Goal: Task Accomplishment & Management: Complete application form

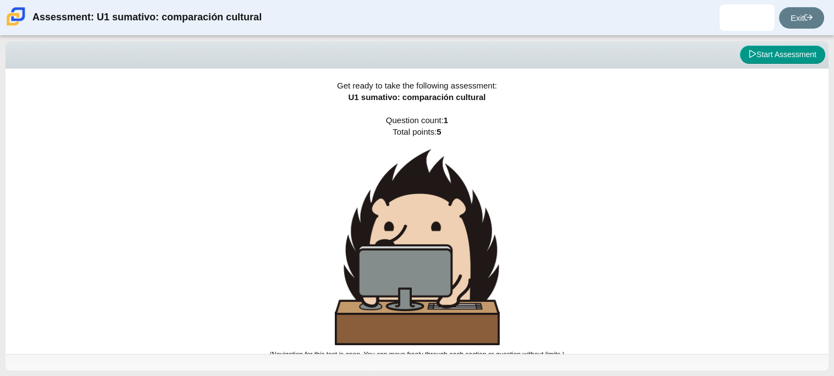
scroll to position [4, 0]
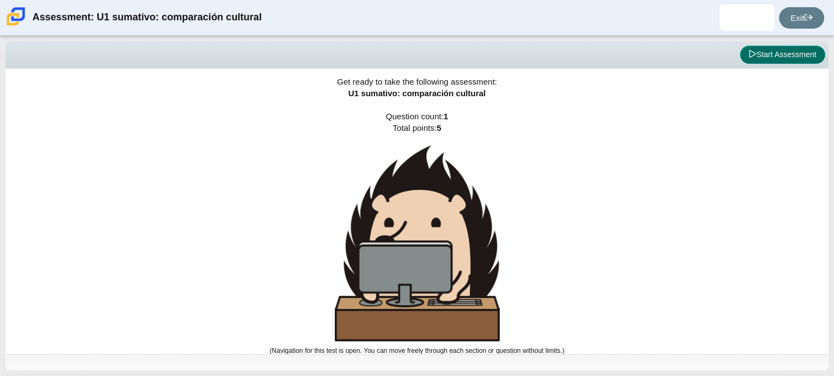
click at [755, 59] on button "Start Assessment" at bounding box center [782, 55] width 85 height 19
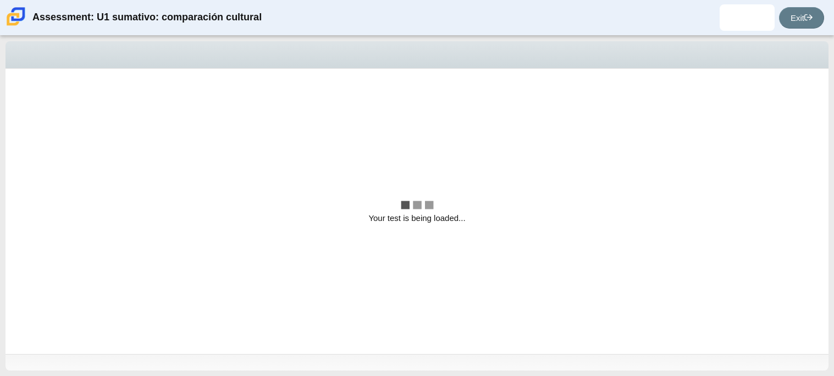
scroll to position [0, 0]
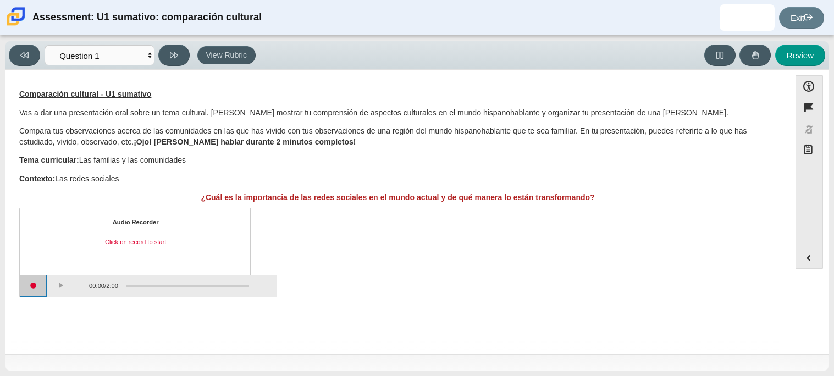
click at [38, 282] on button "Start recording" at bounding box center [33, 286] width 27 height 22
click at [61, 275] on button "Pause" at bounding box center [60, 286] width 27 height 22
click at [30, 293] on button "Stop recording" at bounding box center [33, 286] width 27 height 22
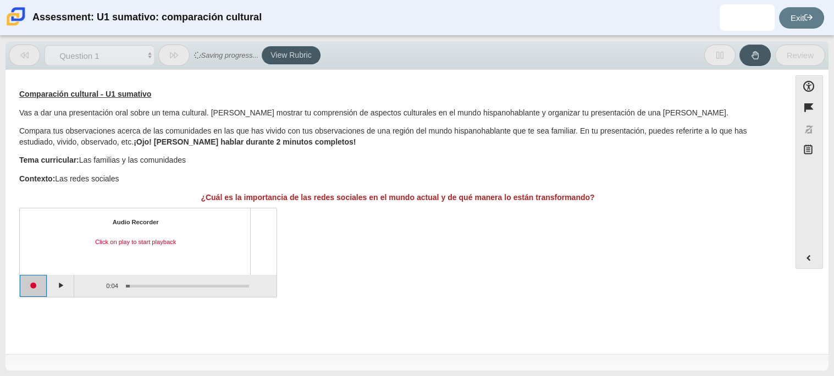
click at [30, 286] on button "Start recording" at bounding box center [33, 286] width 27 height 22
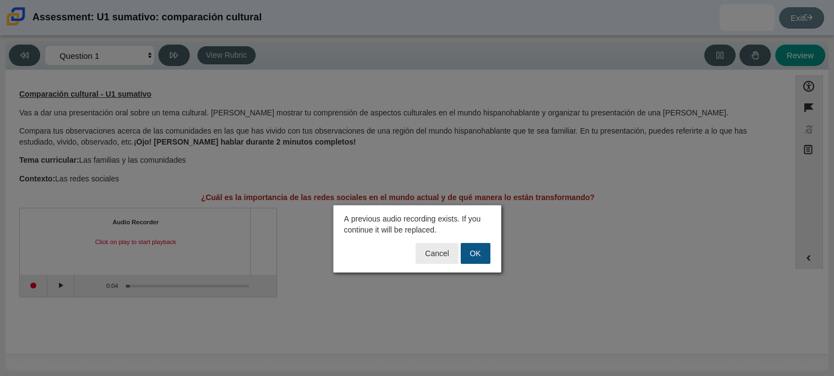
click at [475, 256] on button "OK" at bounding box center [475, 253] width 30 height 21
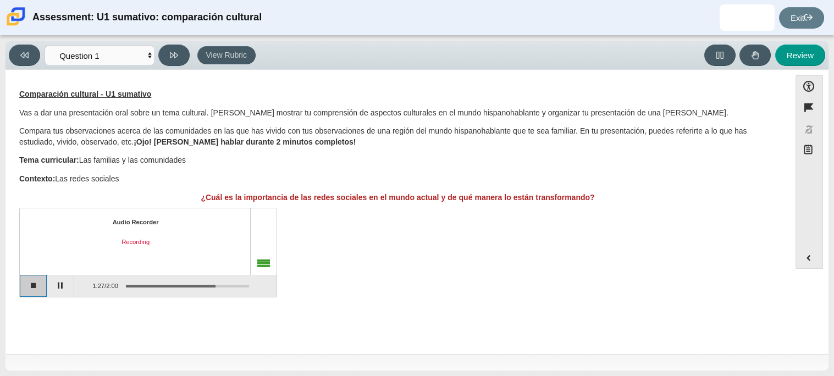
click at [31, 281] on button "Stop recording" at bounding box center [33, 286] width 27 height 22
click at [34, 279] on button "Start recording" at bounding box center [33, 286] width 27 height 22
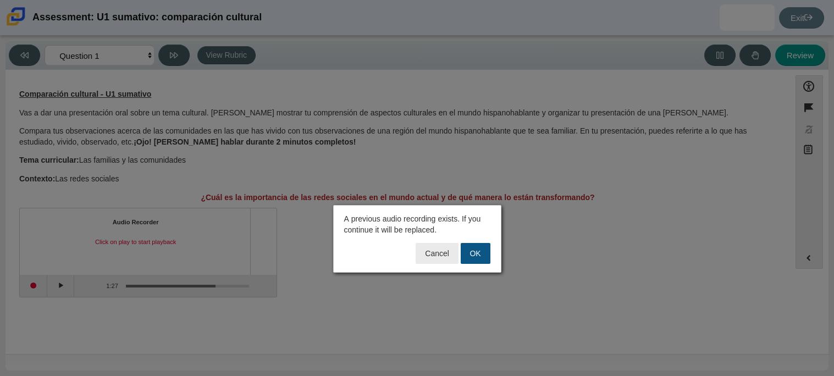
click at [479, 256] on button "OK" at bounding box center [475, 253] width 30 height 21
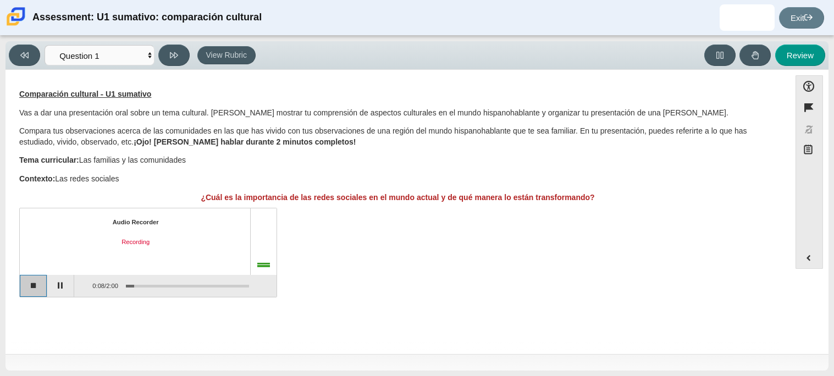
click at [34, 277] on button "Stop recording" at bounding box center [33, 286] width 27 height 22
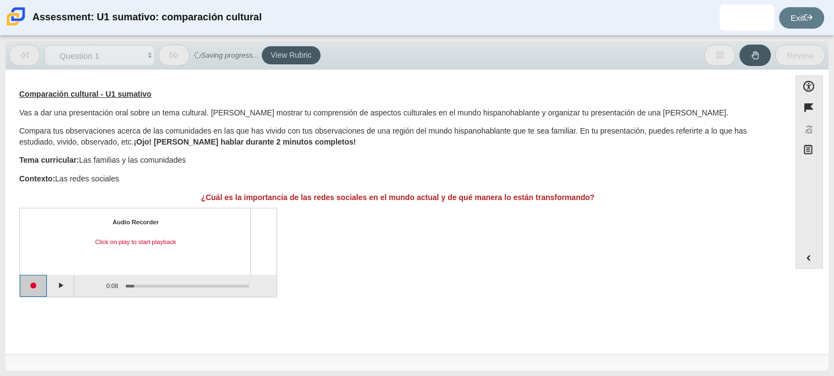
click at [34, 277] on button "Start recording" at bounding box center [33, 286] width 27 height 22
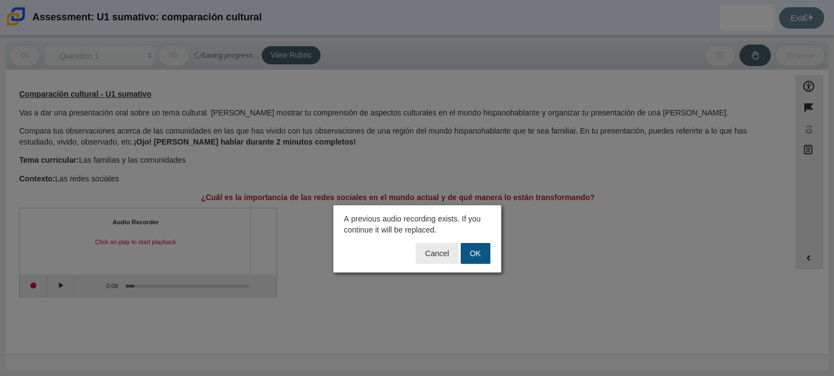
click at [485, 252] on button "OK" at bounding box center [475, 253] width 30 height 21
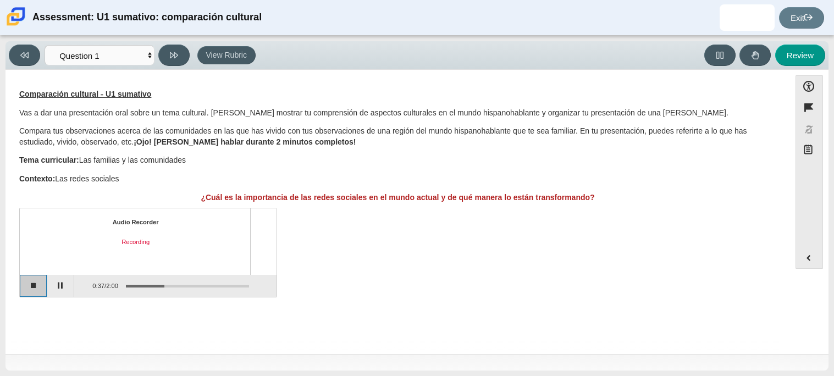
click at [46, 287] on button "Stop recording" at bounding box center [33, 286] width 27 height 22
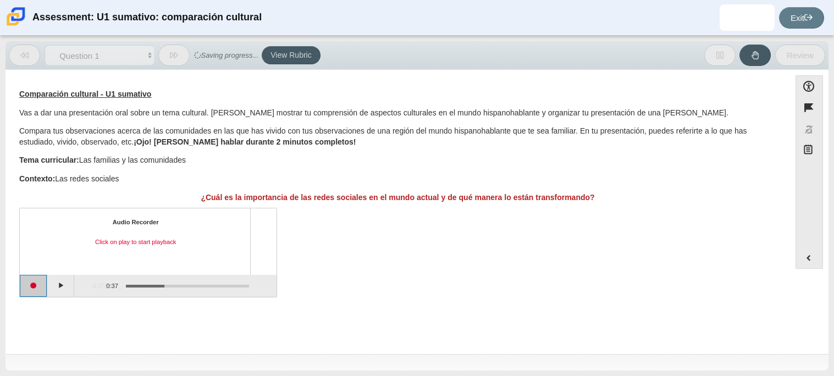
click at [46, 287] on button "Start recording" at bounding box center [33, 286] width 27 height 22
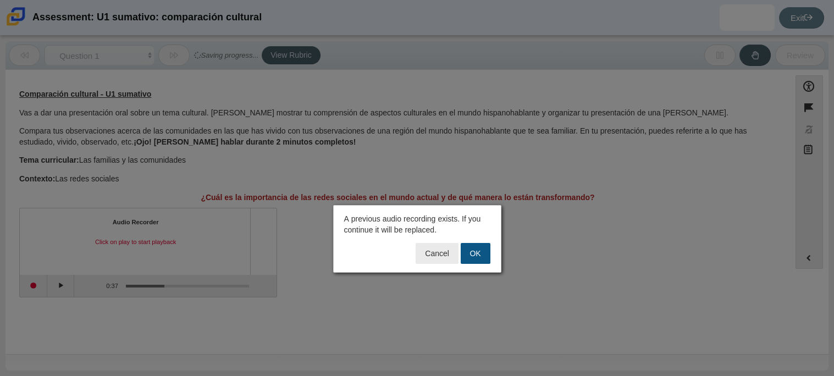
click at [478, 250] on button "OK" at bounding box center [475, 253] width 30 height 21
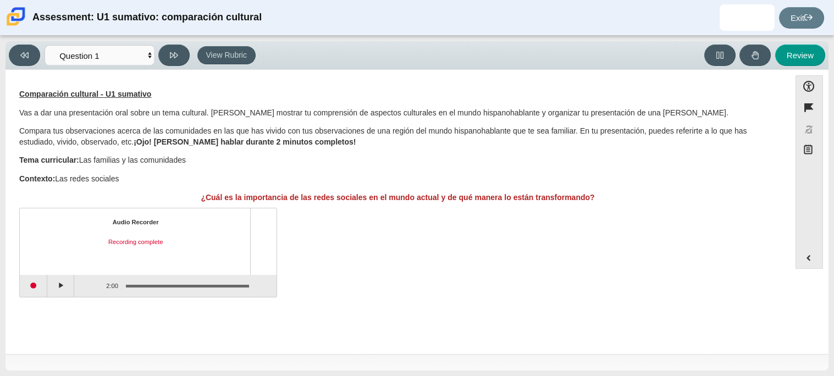
click at [32, 303] on div "Question Comparación cultural - U1 sumativo Vas a dar una presentación oral sob…" at bounding box center [397, 195] width 773 height 218
click at [60, 284] on button "Play" at bounding box center [60, 286] width 27 height 22
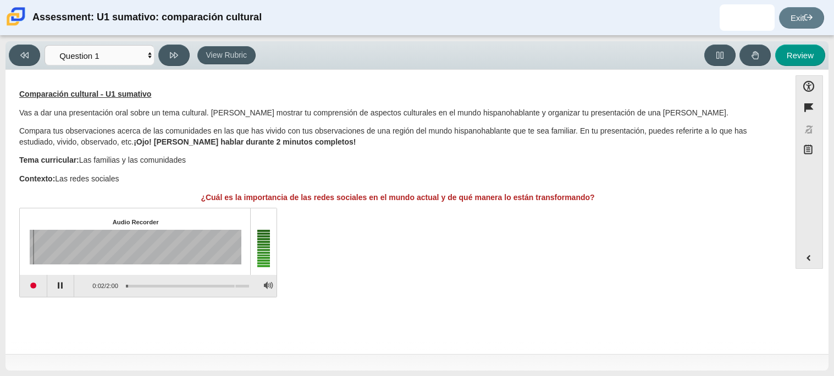
click at [235, 285] on div "Assessment items" at bounding box center [187, 286] width 123 height 2
click at [244, 285] on div "Assessment items" at bounding box center [187, 286] width 123 height 2
click at [797, 47] on button "Review" at bounding box center [800, 55] width 50 height 21
select select "review"
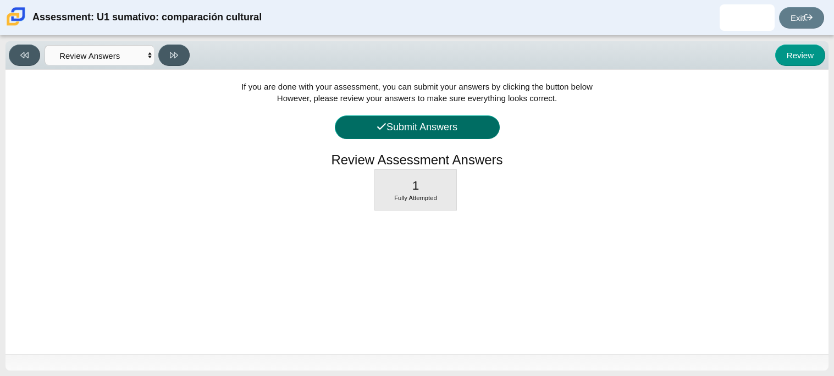
click at [429, 130] on button "Submit Answers" at bounding box center [417, 127] width 165 height 24
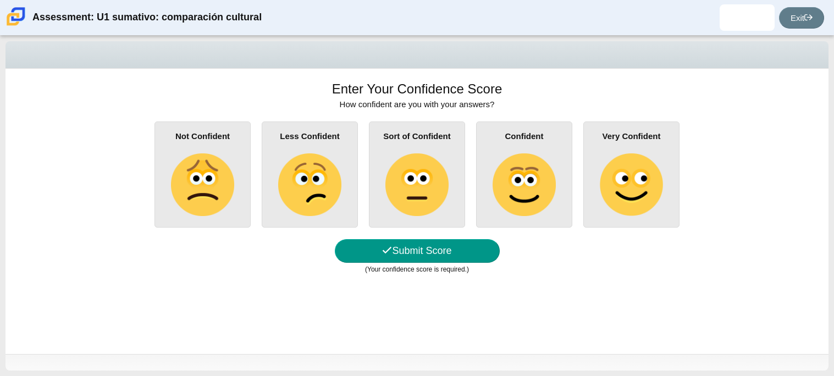
click at [604, 163] on img at bounding box center [631, 184] width 63 height 63
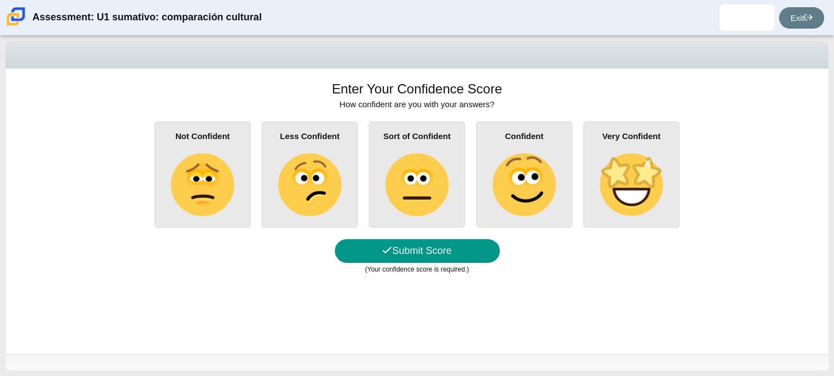
click at [0, 0] on input "Very Confident" at bounding box center [0, 0] width 0 height 0
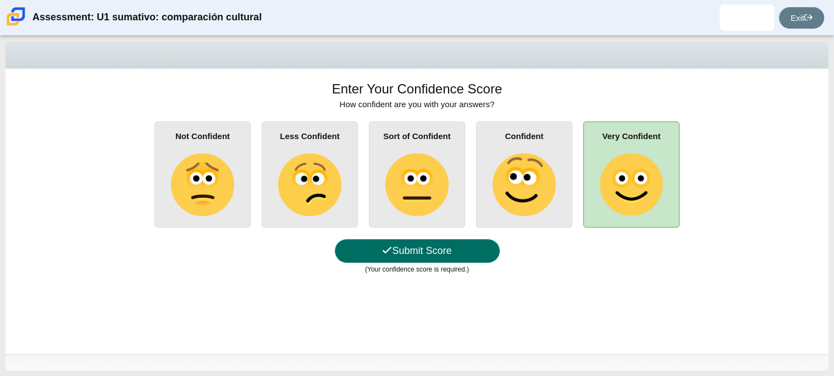
click at [449, 260] on button "Submit Score" at bounding box center [417, 251] width 165 height 24
